Goal: Check status: Check status

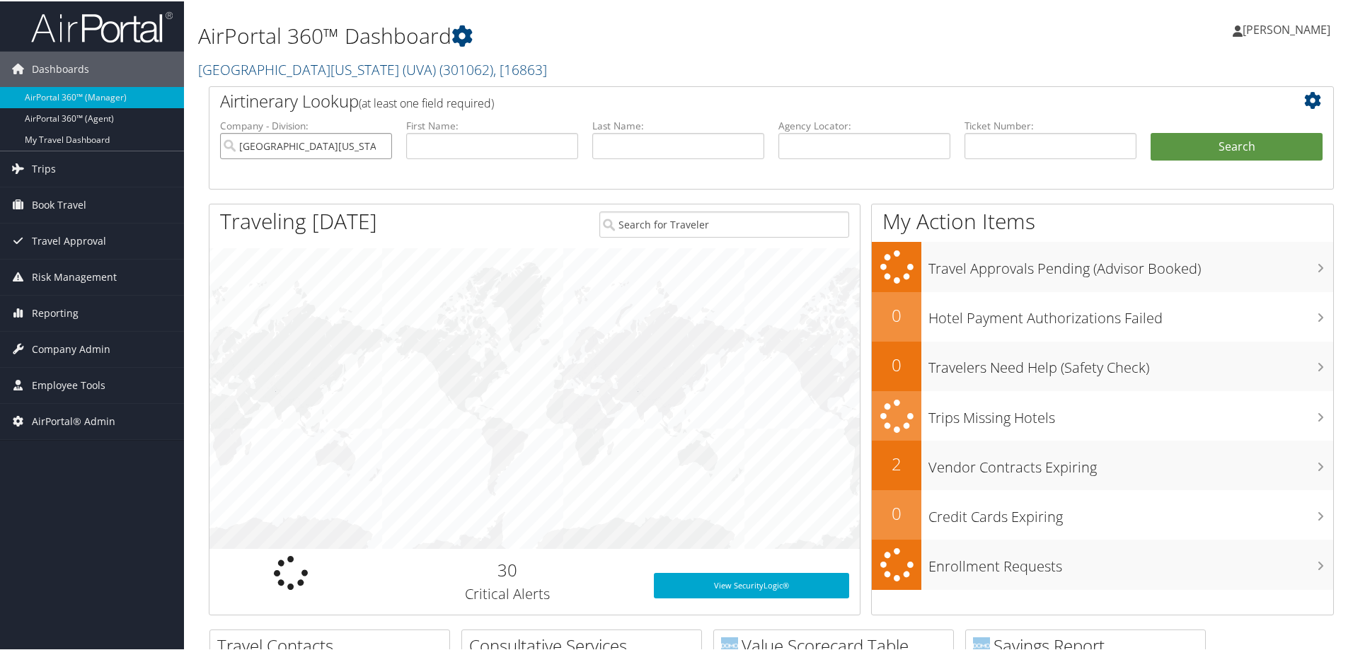
click at [381, 132] on input "University of Virginia (UVA)" at bounding box center [306, 145] width 172 height 26
click at [882, 135] on input "text" at bounding box center [864, 145] width 172 height 26
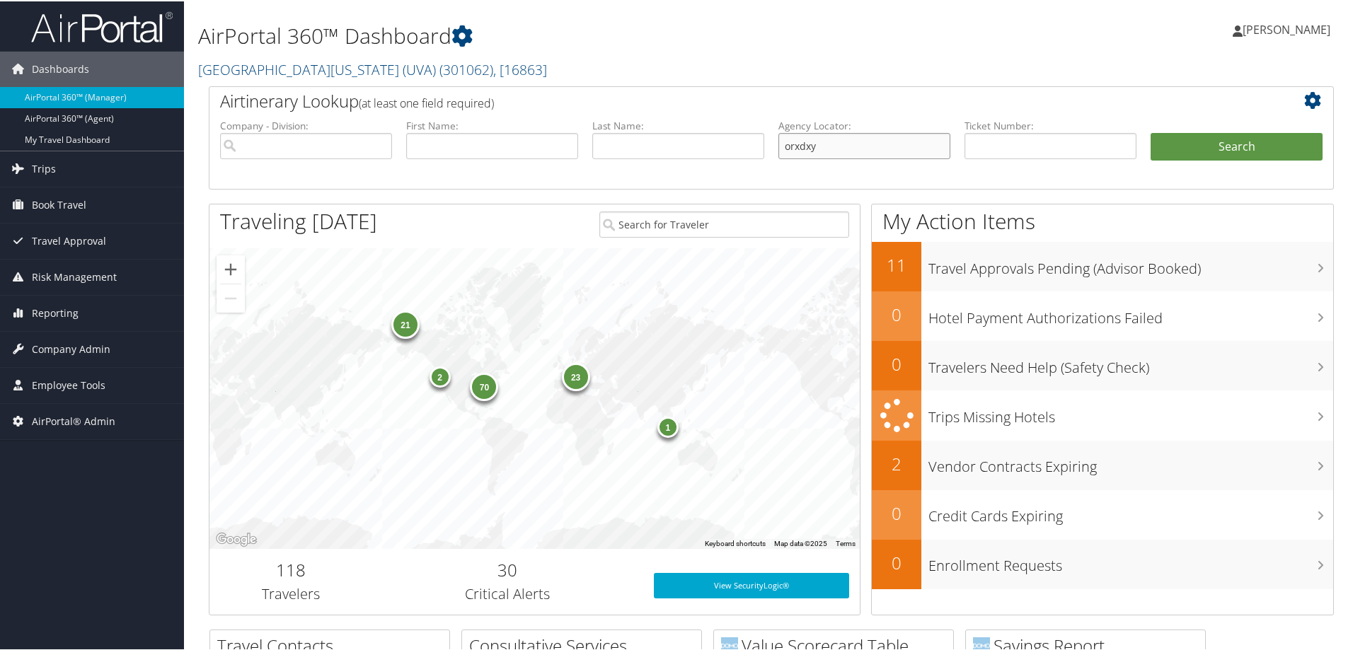
type input "orxdxy"
click at [1150, 132] on button "Search" at bounding box center [1236, 146] width 172 height 28
